Goal: Check status: Check status

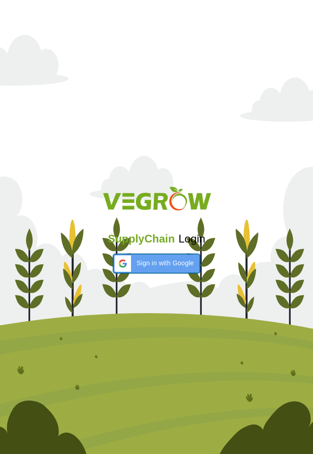
click at [157, 267] on span "Sign in with Google" at bounding box center [164, 263] width 57 height 10
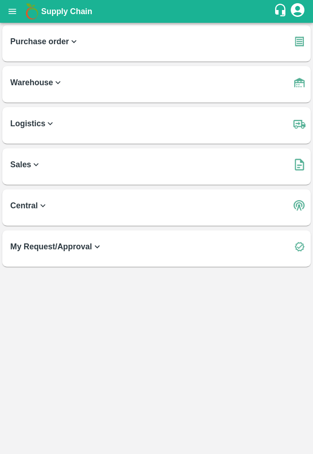
click at [11, 14] on icon "open drawer" at bounding box center [12, 11] width 10 height 10
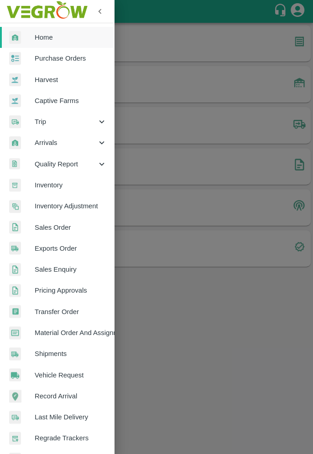
click at [69, 55] on span "Purchase Orders" at bounding box center [71, 58] width 72 height 10
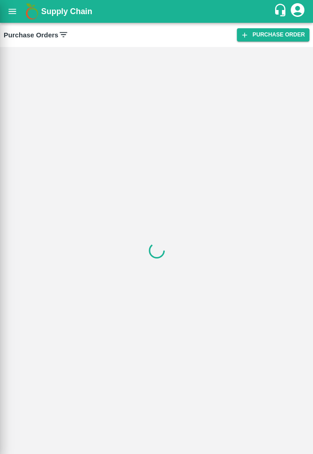
click at [65, 64] on input "PO ID" at bounding box center [78, 64] width 147 height 17
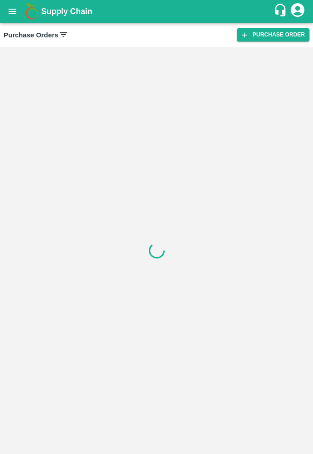
click at [58, 35] on icon at bounding box center [63, 35] width 10 height 10
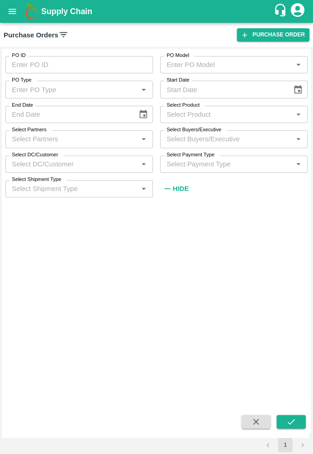
click at [93, 133] on input "Select Partners" at bounding box center [71, 139] width 127 height 12
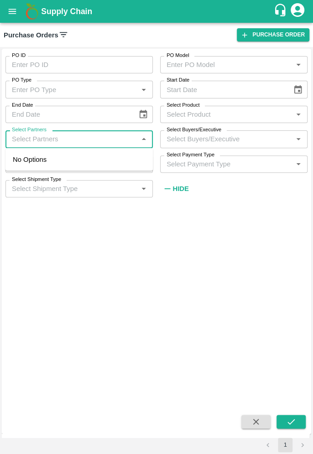
type input "7665736991"
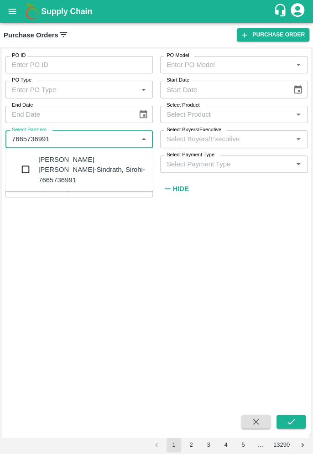
click at [90, 157] on div "Jaswant Singh deora-Sindrath, Sirohi-7665736991" at bounding box center [91, 169] width 107 height 31
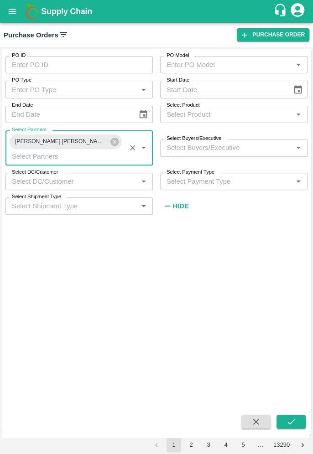
click at [295, 416] on button "submit" at bounding box center [290, 422] width 29 height 14
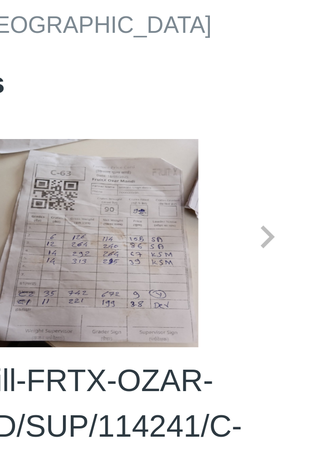
scroll to position [3, 0]
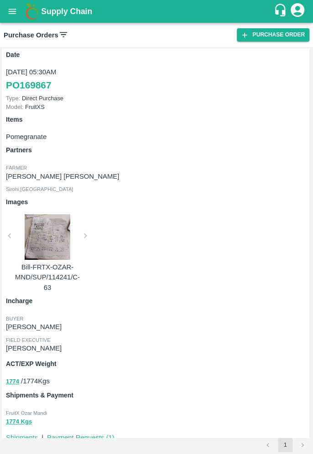
click at [42, 71] on p "18 Aug, 05:30AM" at bounding box center [156, 72] width 301 height 10
click at [31, 84] on link "PO 169867" at bounding box center [28, 85] width 45 height 16
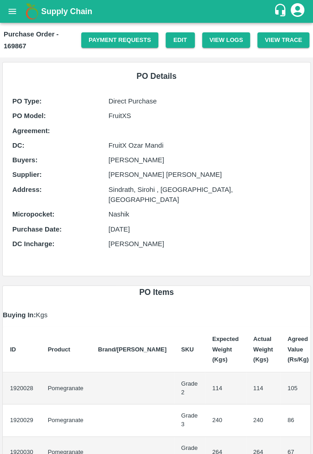
click at [10, 15] on icon "open drawer" at bounding box center [12, 11] width 10 height 10
